Goal: Go to known website: Access a specific website the user already knows

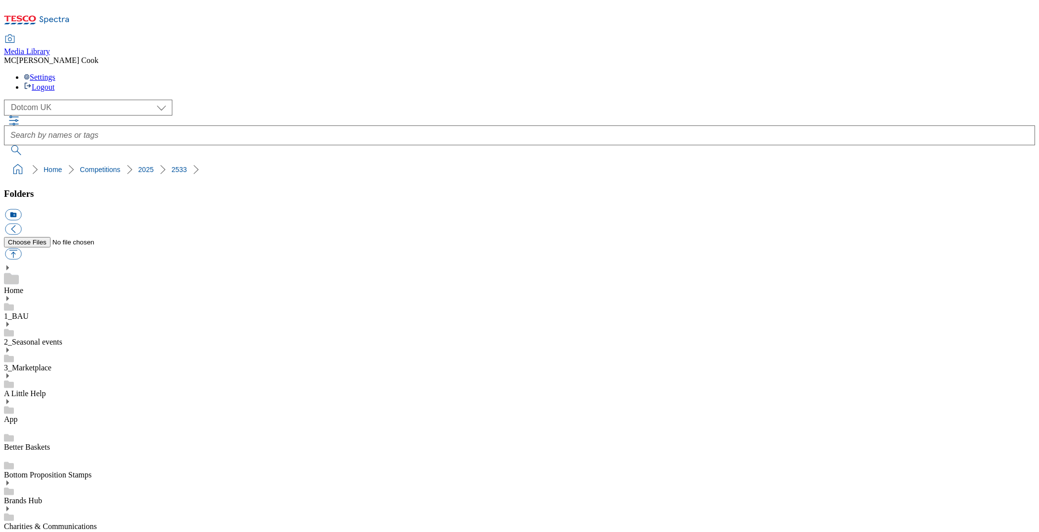
select select "flare-homepage"
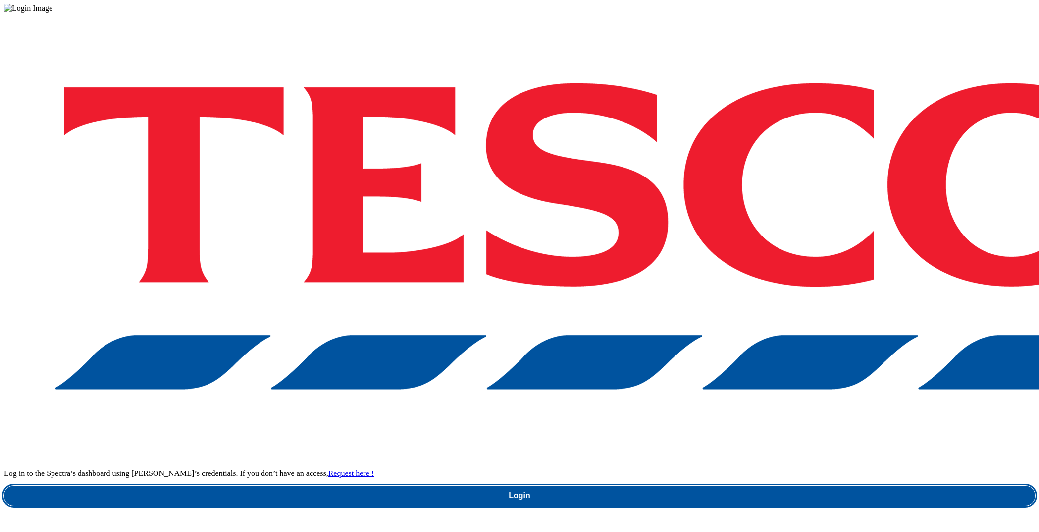
click at [733, 485] on link "Login" at bounding box center [519, 495] width 1031 height 20
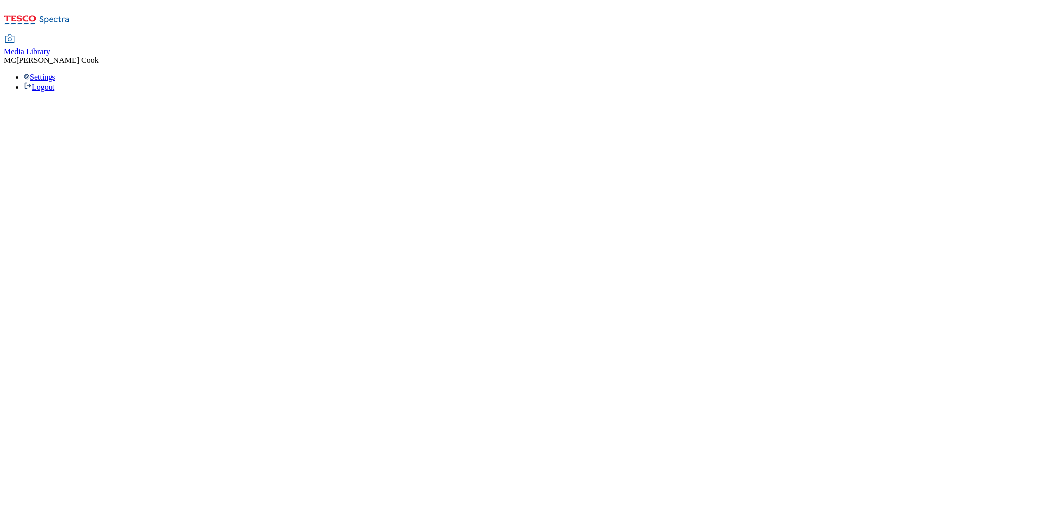
select select "flare-homepage"
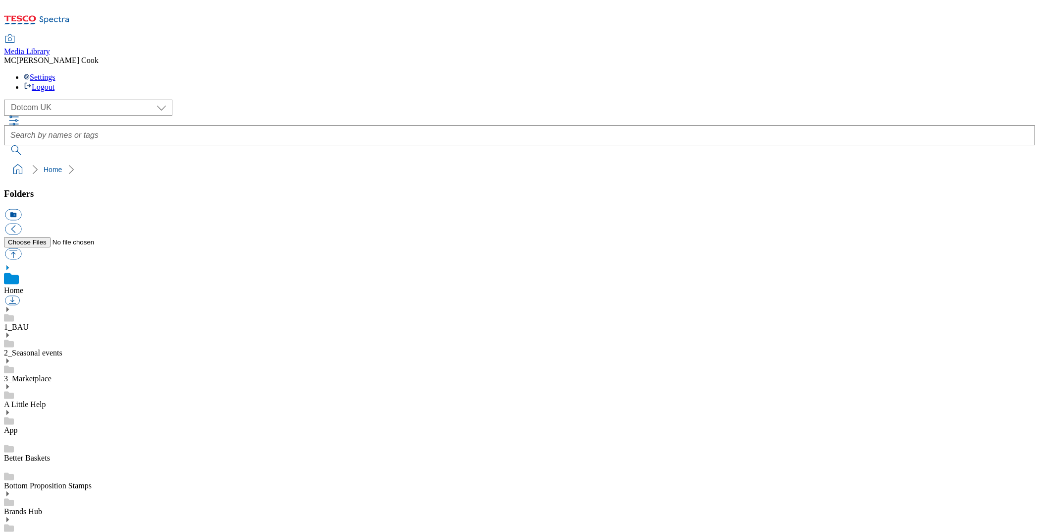
scroll to position [0, 0]
click at [512, 114] on div "( optional ) Clubcard Marketing Dotcom [GEOGRAPHIC_DATA] Emails GHS Marketing […" at bounding box center [519, 139] width 1031 height 79
